Goal: Task Accomplishment & Management: Manage account settings

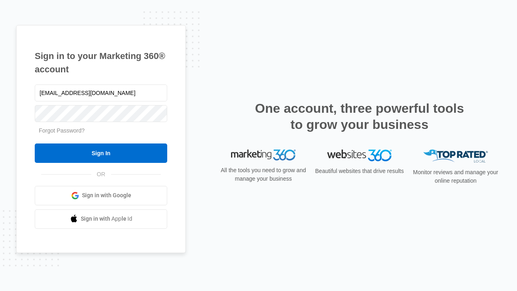
type input "dankie614@gmail.com"
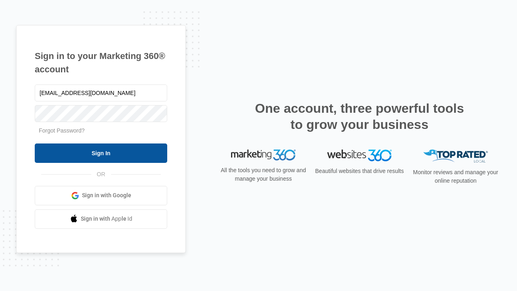
click at [101, 153] on input "Sign In" at bounding box center [101, 152] width 133 height 19
